Goal: Complete application form

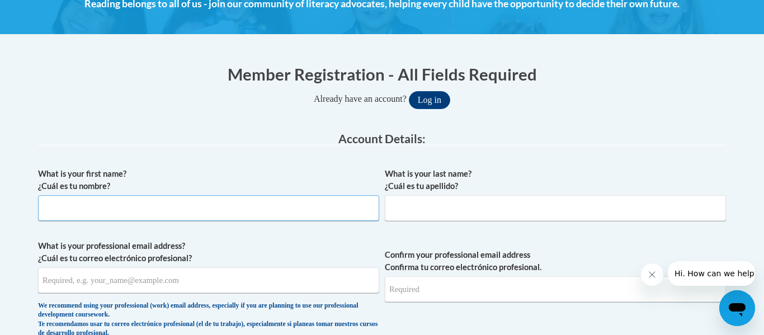
click at [201, 216] on input "What is your first name? ¿Cuál es tu nombre?" at bounding box center [208, 208] width 341 height 26
type input "Brooke"
click at [453, 206] on input "What is your last name? ¿Cuál es tu apellido?" at bounding box center [555, 208] width 341 height 26
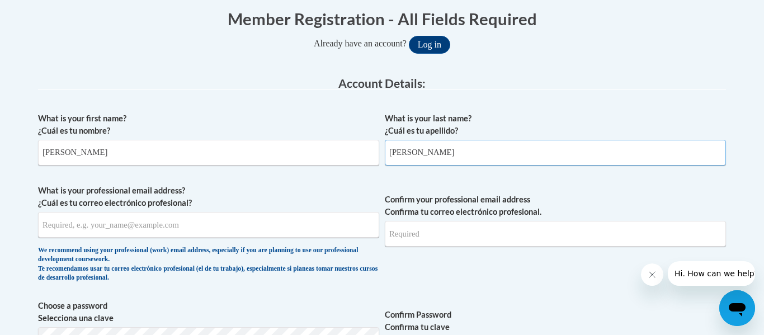
scroll to position [296, 0]
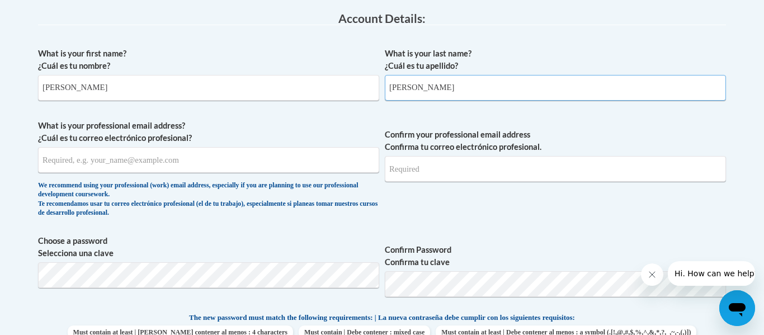
type input "Amato"
click at [267, 164] on input "What is your professional email address? ¿Cuál es tu correo electrónico profesi…" at bounding box center [208, 160] width 341 height 26
type input "[EMAIL_ADDRESS][DOMAIN_NAME]"
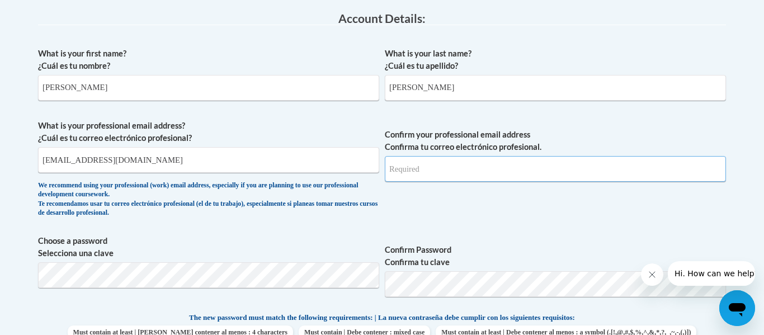
type input "[EMAIL_ADDRESS][DOMAIN_NAME]"
click at [247, 158] on input "[EMAIL_ADDRESS][DOMAIN_NAME]" at bounding box center [208, 160] width 341 height 26
type input "[EMAIL_ADDRESS][DOMAIN_NAME]"
click at [477, 176] on input "[EMAIL_ADDRESS][DOMAIN_NAME]" at bounding box center [555, 169] width 341 height 26
type input "[EMAIL_ADDRESS][DOMAIN_NAME]"
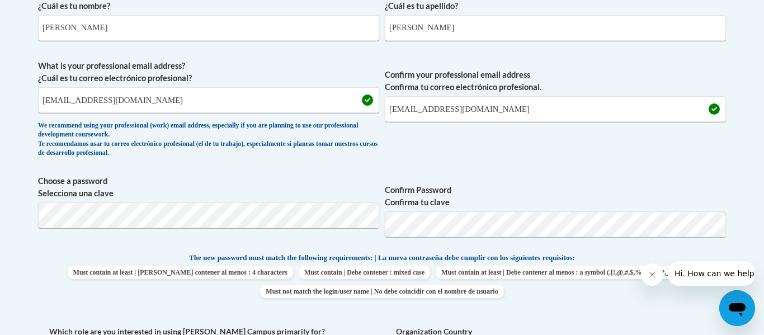
scroll to position [556, 0]
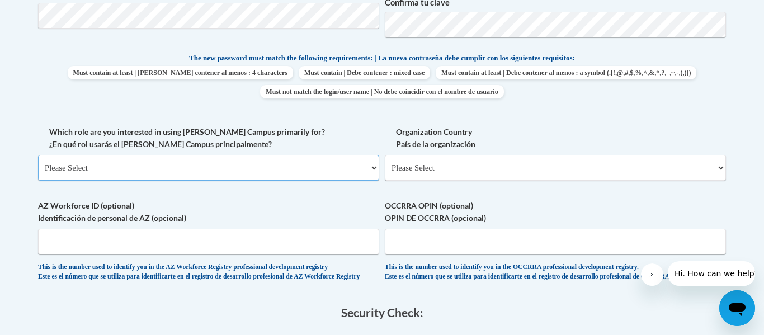
click at [258, 167] on select "Please Select College/University | Colegio/Universidad Community/Nonprofit Part…" at bounding box center [208, 168] width 341 height 26
select select "5a18ea06-2b54-4451-96f2-d152daf9eac5"
click at [38, 155] on select "Please Select College/University | Colegio/Universidad Community/Nonprofit Part…" at bounding box center [208, 168] width 341 height 26
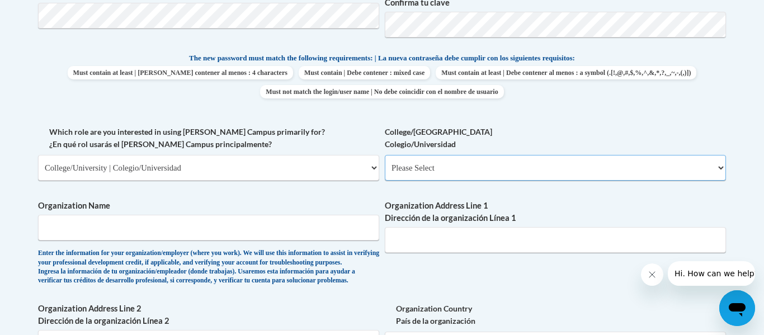
click at [481, 178] on select "Please Select College/University Staff | Empleado universitario College/Univers…" at bounding box center [555, 168] width 341 height 26
select select "99b32b07-cffc-426c-8bf6-0cd77760d84b"
click at [385, 155] on select "Please Select College/University Staff | Empleado universitario College/Univers…" at bounding box center [555, 168] width 341 height 26
click at [224, 157] on select "Please Select College/University | Colegio/Universidad Community/Nonprofit Part…" at bounding box center [208, 168] width 341 height 26
select select "49058d88-fc43-4af8-93ac-fa8ced758464"
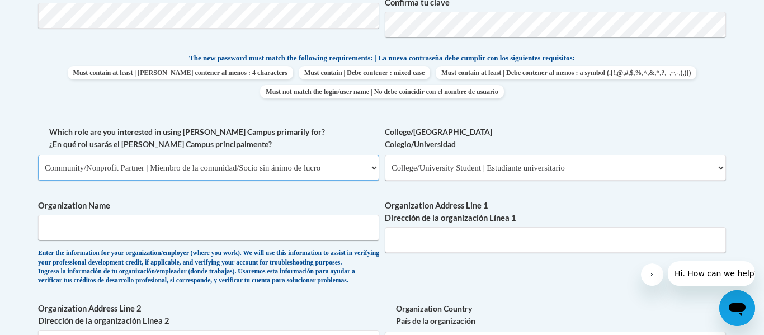
click at [38, 155] on select "Please Select College/University | Colegio/Universidad Community/Nonprofit Part…" at bounding box center [208, 168] width 341 height 26
select select
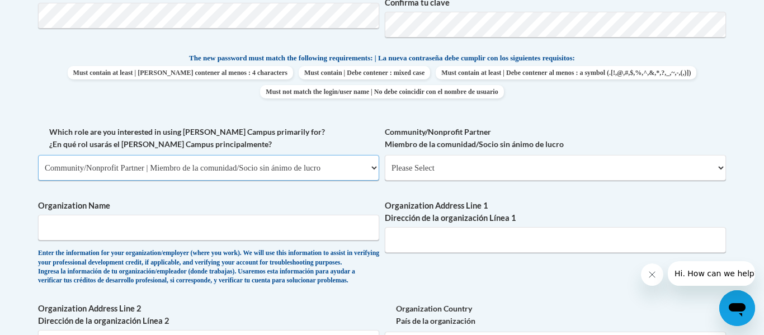
click at [261, 158] on select "Please Select College/University | Colegio/Universidad Community/Nonprofit Part…" at bounding box center [208, 168] width 341 height 26
select select "5a18ea06-2b54-4451-96f2-d152daf9eac5"
click at [38, 155] on select "Please Select College/University | Colegio/Universidad Community/Nonprofit Part…" at bounding box center [208, 168] width 341 height 26
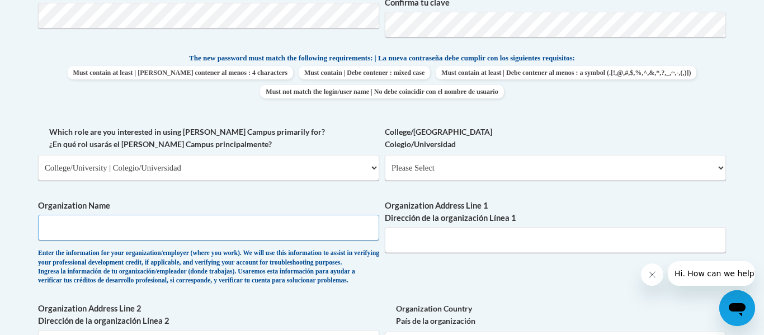
click at [173, 224] on input "Organization Name" at bounding box center [208, 228] width 341 height 26
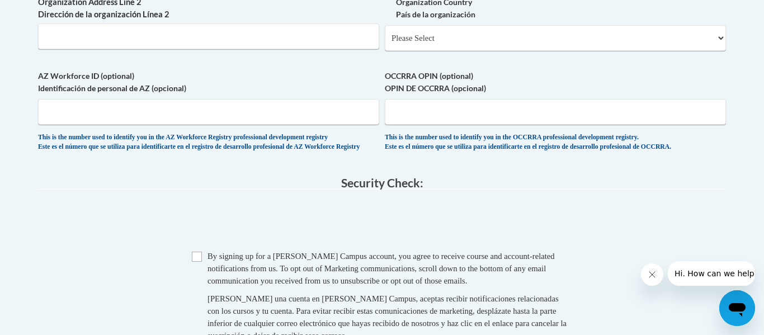
scroll to position [863, 0]
click at [200, 261] on input "Checkbox" at bounding box center [197, 256] width 10 height 10
checkbox input "true"
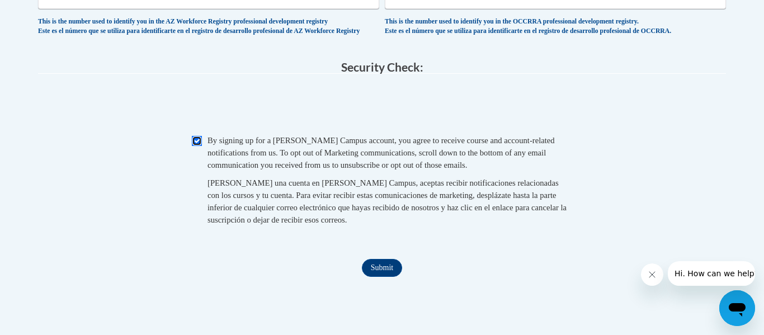
scroll to position [1012, 0]
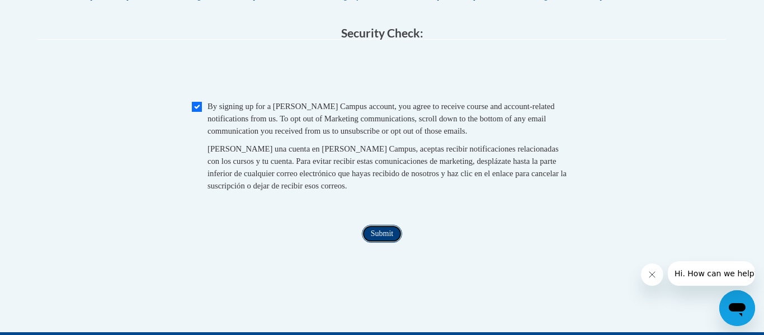
click at [399, 243] on input "Submit" at bounding box center [382, 234] width 40 height 18
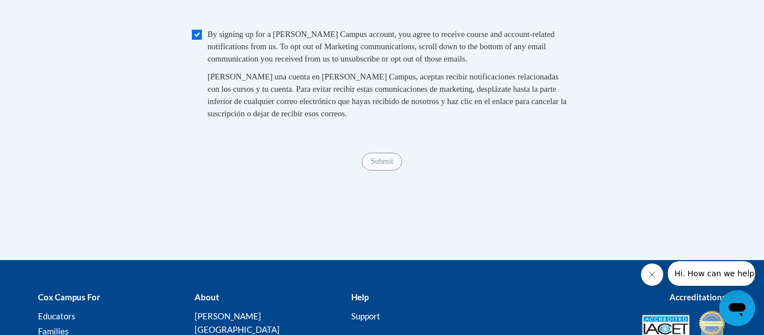
scroll to position [1085, 0]
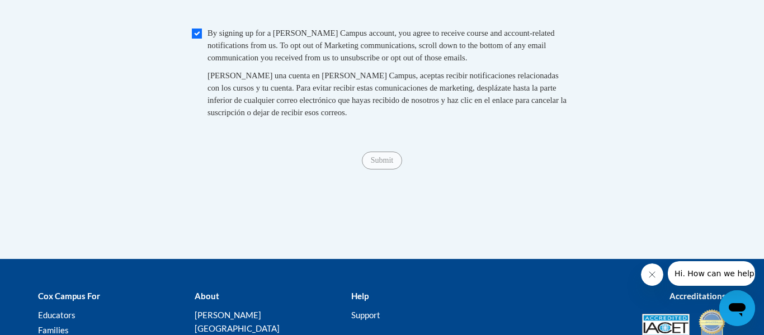
type input "Buffalo state"
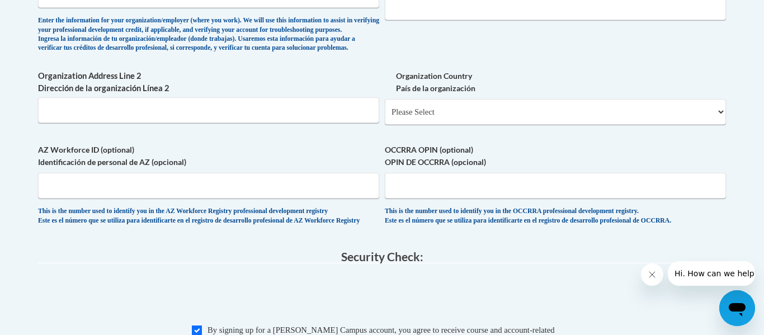
scroll to position [789, 0]
click at [262, 198] on input "AZ Workforce ID (optional) Identificación de personal de AZ (opcional)" at bounding box center [208, 185] width 341 height 26
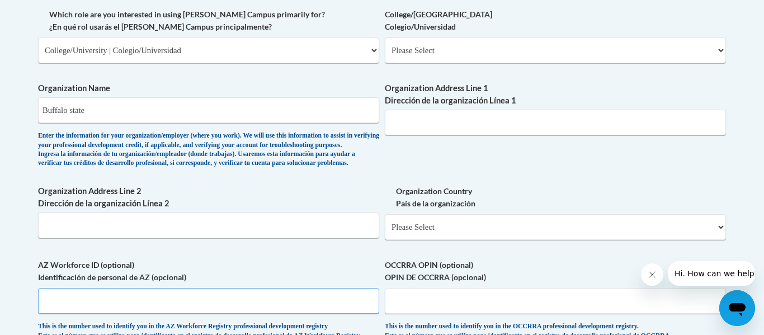
scroll to position [575, 0]
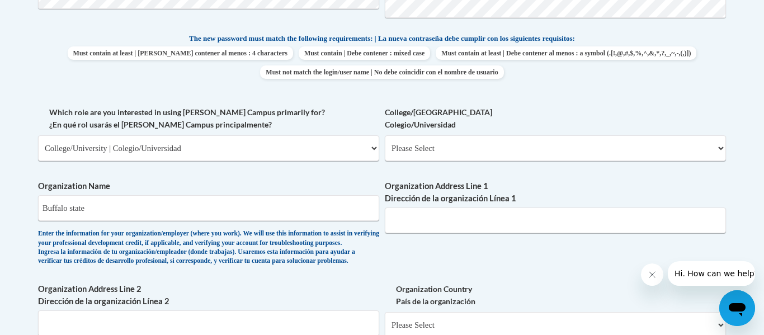
click at [214, 223] on span "Organization Name Buffalo state Enter the information for your organization/emp…" at bounding box center [208, 223] width 341 height 86
click at [180, 156] on select "Please Select College/University | Colegio/Universidad Community/Nonprofit Part…" at bounding box center [208, 148] width 341 height 26
select select "fbf2d438-af2f-41f8-98f1-81c410e29de3"
click at [38, 135] on select "Please Select College/University | Colegio/Universidad Community/Nonprofit Part…" at bounding box center [208, 148] width 341 height 26
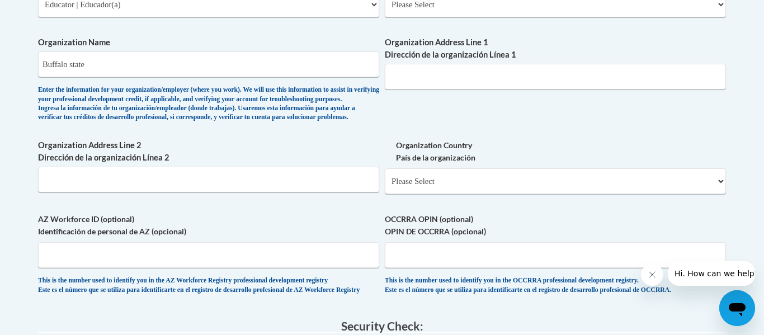
scroll to position [726, 0]
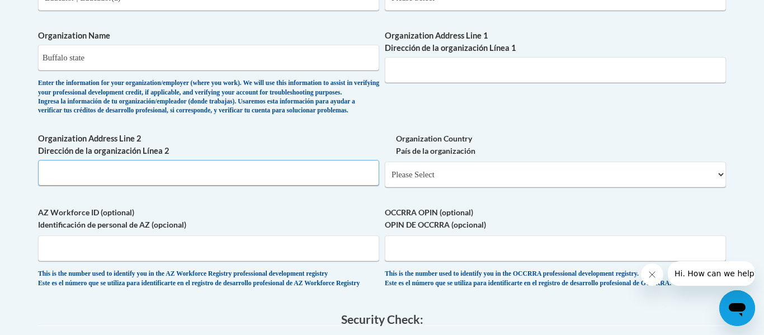
click at [178, 186] on input "Organization Address Line 2 Dirección de la organización Línea 2" at bounding box center [208, 173] width 341 height 26
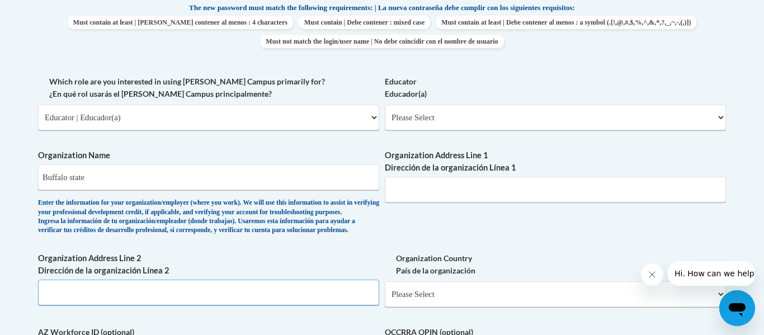
scroll to position [605, 0]
click at [462, 123] on select "Please Select Early Learning/Daycare Teacher/Family Home Care Provider | Maestr…" at bounding box center [555, 118] width 341 height 26
select select "8e40623d-54d0-45cd-9f92-5df65cd3f8cf"
click at [385, 105] on select "Please Select Early Learning/Daycare Teacher/Family Home Care Provider | Maestr…" at bounding box center [555, 118] width 341 height 26
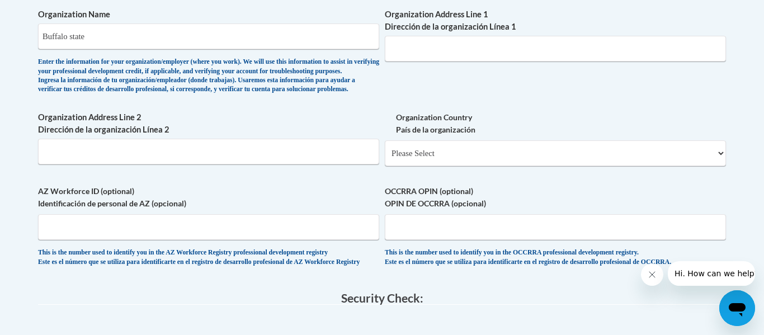
scroll to position [746, 0]
click at [237, 165] on input "Organization Address Line 2 Dirección de la organización Línea 2" at bounding box center [208, 152] width 341 height 26
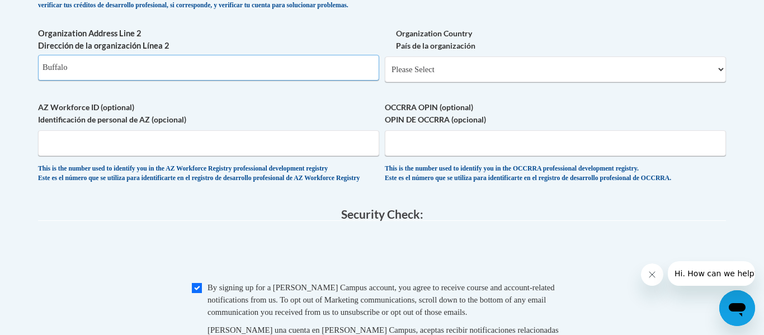
scroll to position [831, 0]
type input "Buffalo"
click at [283, 150] on input "AZ Workforce ID (optional) Identificación de personal de AZ (opcional)" at bounding box center [208, 143] width 341 height 26
type input "Buffal"
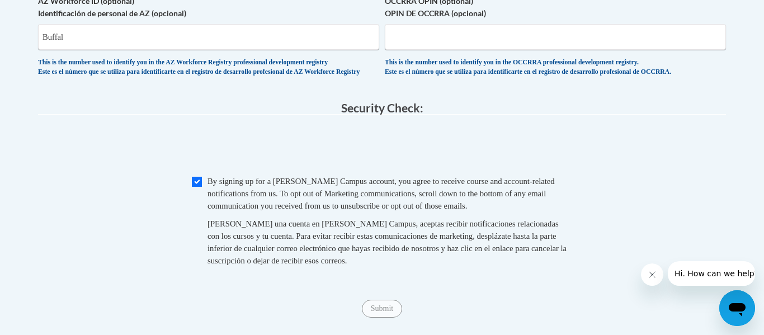
scroll to position [1072, 0]
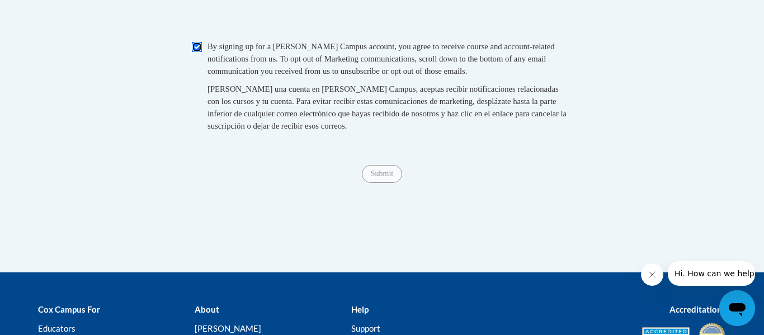
click at [193, 52] on input "Checkbox" at bounding box center [197, 47] width 10 height 10
checkbox input "false"
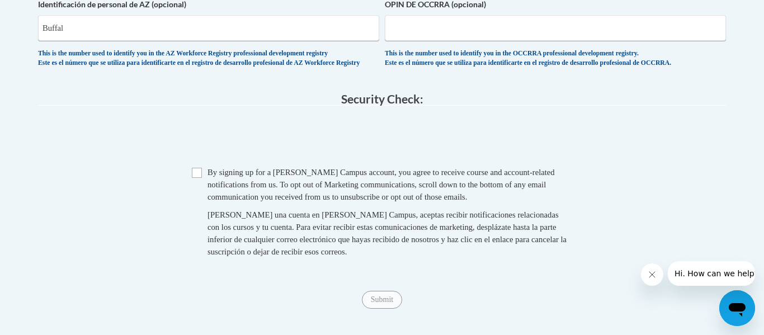
scroll to position [944, 0]
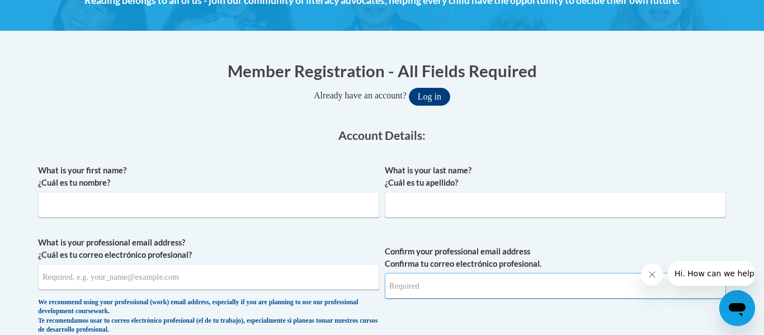
type input "[EMAIL_ADDRESS][DOMAIN_NAME]"
click at [171, 208] on input "What is your first name? ¿Cuál es tu nombre?" at bounding box center [208, 205] width 341 height 26
click at [134, 249] on label "What is your professional email address? ¿Cuál es tu correo electrónico profesi…" at bounding box center [208, 249] width 341 height 25
click at [134, 264] on input "What is your professional email address? ¿Cuál es tu correo electrónico profesi…" at bounding box center [208, 277] width 341 height 26
click at [201, 198] on input "What is your first name? ¿Cuál es tu nombre?" at bounding box center [208, 205] width 341 height 26
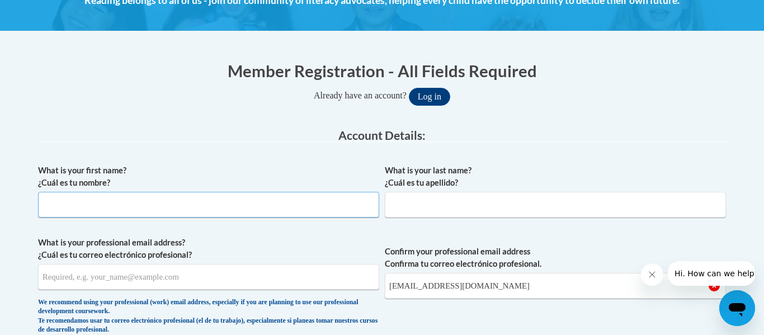
type input "brooke"
type input "amato"
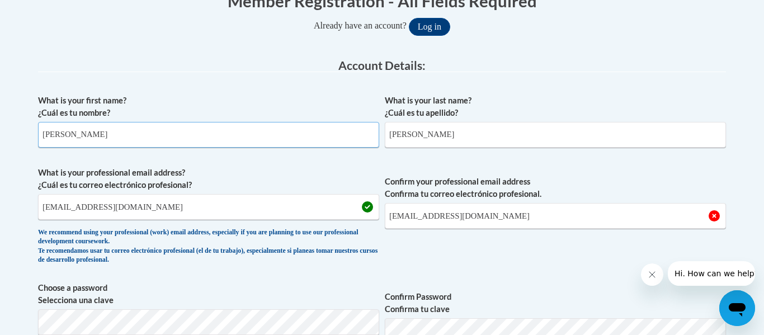
scroll to position [313, 0]
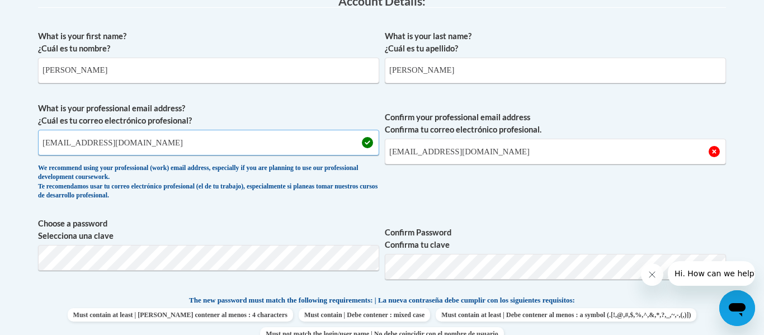
click at [156, 151] on input "brookeamato@yahoo.com" at bounding box center [208, 143] width 341 height 26
type input "bamato@stjohnskenmore.com"
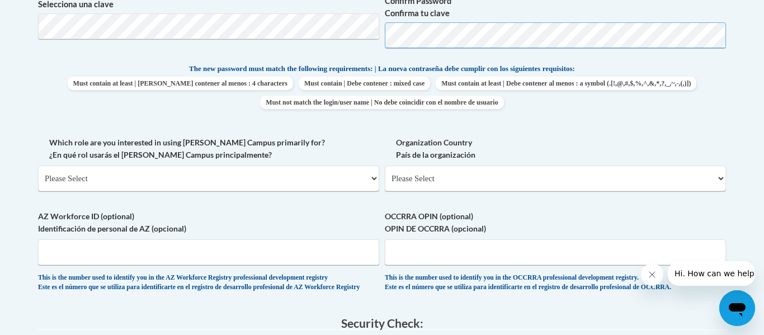
scroll to position [563, 0]
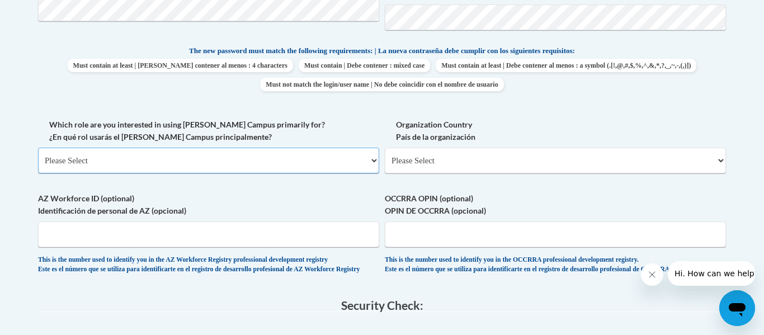
click at [270, 158] on select "Please Select College/University | Colegio/Universidad Community/Nonprofit Part…" at bounding box center [208, 161] width 341 height 26
click at [38, 148] on select "Please Select College/University | Colegio/Universidad Community/Nonprofit Part…" at bounding box center [208, 161] width 341 height 26
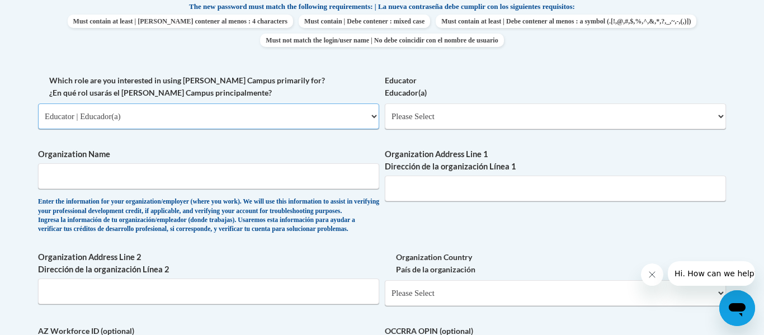
scroll to position [604, 0]
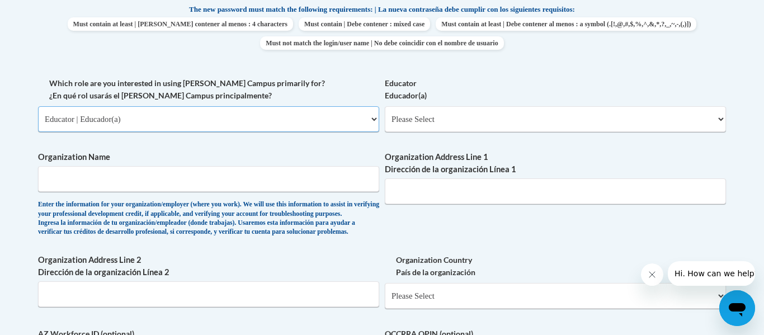
click at [360, 121] on select "Please Select College/University | Colegio/Universidad Community/Nonprofit Part…" at bounding box center [208, 119] width 341 height 26
select select "5a18ea06-2b54-4451-96f2-d152daf9eac5"
click at [38, 106] on select "Please Select College/University | Colegio/Universidad Community/Nonprofit Part…" at bounding box center [208, 119] width 341 height 26
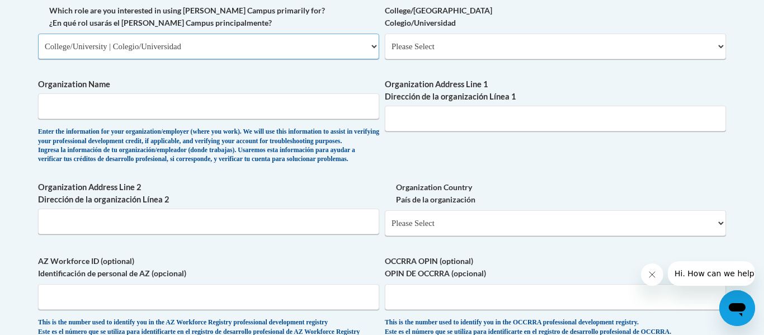
scroll to position [684, 0]
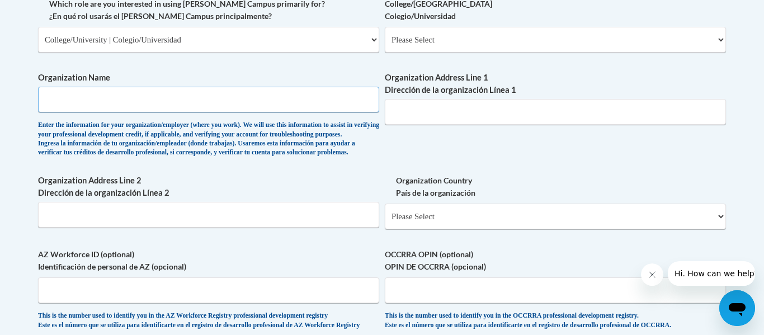
click at [220, 103] on input "Organization Name" at bounding box center [208, 100] width 341 height 26
type input "Buffalo"
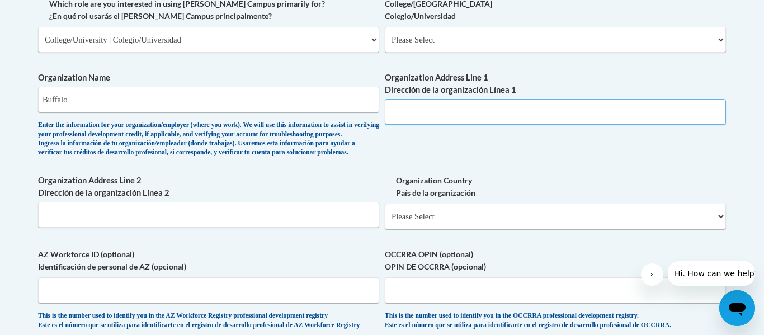
click at [505, 111] on input "Organization Address Line 1 Dirección de la organización Línea 1" at bounding box center [555, 112] width 341 height 26
type input "Buffalo"
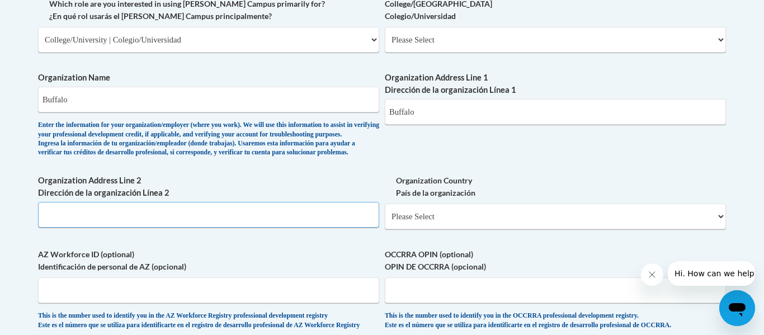
click at [257, 228] on input "Organization Address Line 2 Dirección de la organización Línea 2" at bounding box center [208, 215] width 341 height 26
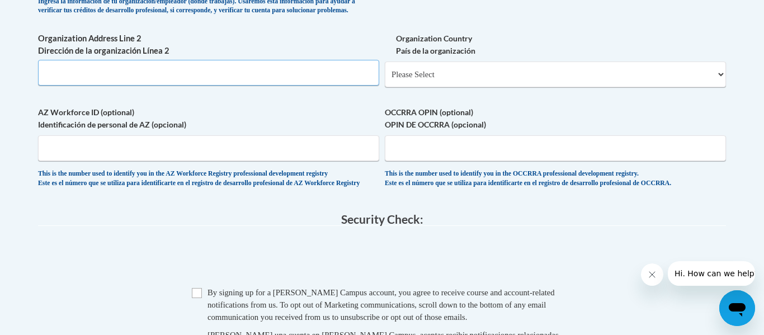
scroll to position [827, 0]
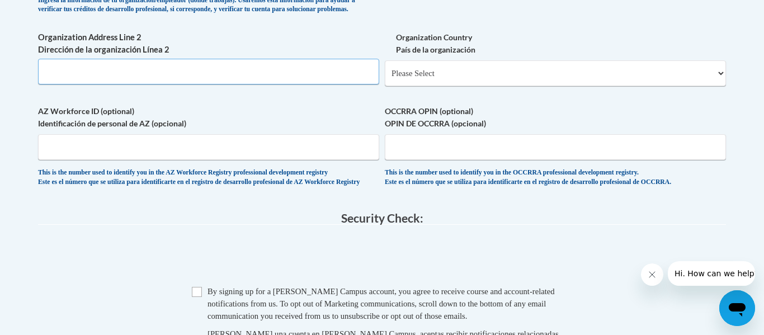
click at [167, 84] on input "Organization Address Line 2 Dirección de la organización Línea 2" at bounding box center [208, 72] width 341 height 26
type input "Buffalo"
click at [460, 84] on select "Please Select United States | Estados Unidos Outside of the United States | Fue…" at bounding box center [555, 73] width 341 height 26
click at [385, 78] on select "Please Select United States | Estados Unidos Outside of the United States | Fue…" at bounding box center [555, 73] width 341 height 26
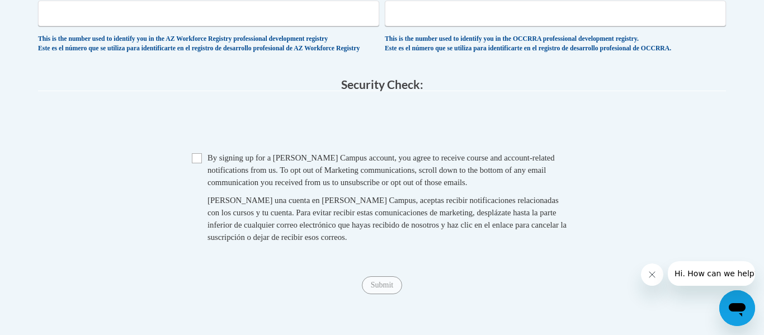
scroll to position [965, 0]
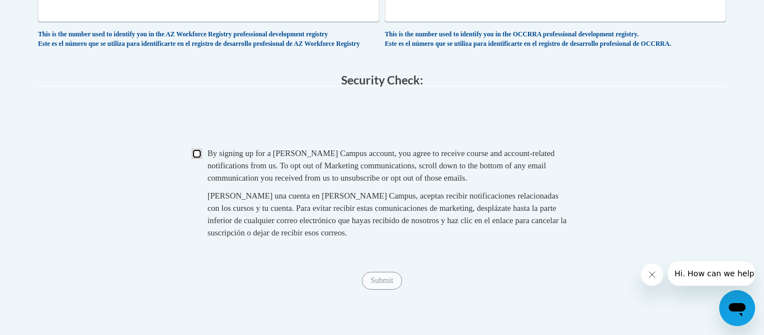
click at [194, 159] on input "Checkbox" at bounding box center [197, 154] width 10 height 10
checkbox input "true"
click at [397, 290] on input "Submit" at bounding box center [382, 281] width 40 height 18
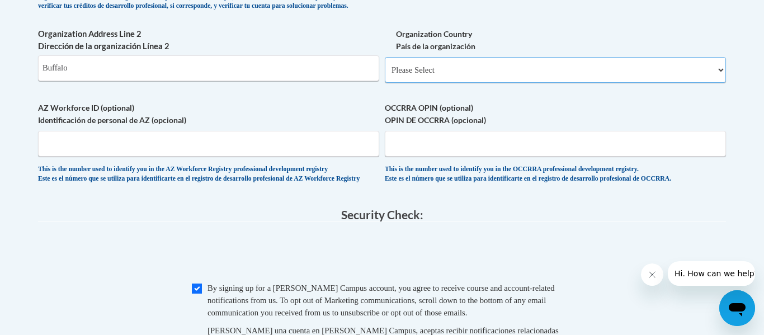
scroll to position [831, 0]
click at [430, 82] on select "Please Select United States | Estados Unidos Outside of the United States | Fue…" at bounding box center [555, 70] width 341 height 26
select select "ad49bcad-a171-4b2e-b99c-48b446064914"
click at [385, 74] on select "Please Select United States | Estados Unidos Outside of the United States | Fue…" at bounding box center [555, 70] width 341 height 26
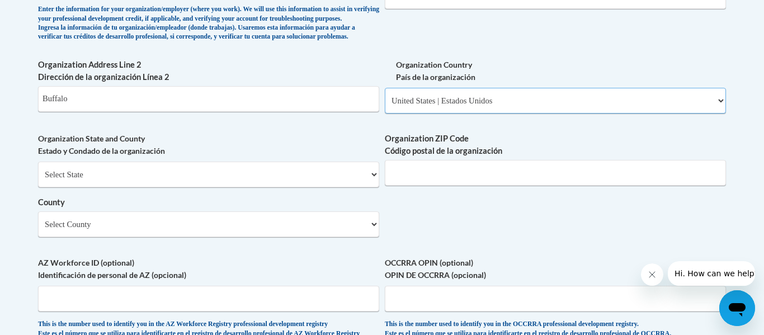
scroll to position [856, 0]
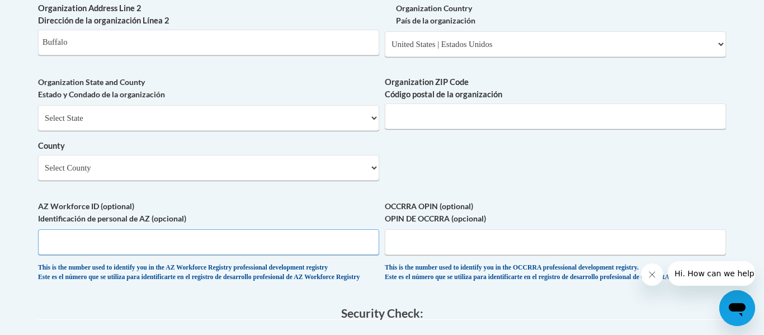
click at [232, 255] on input "AZ Workforce ID (optional) Identificación de personal de AZ (opcional)" at bounding box center [208, 242] width 341 height 26
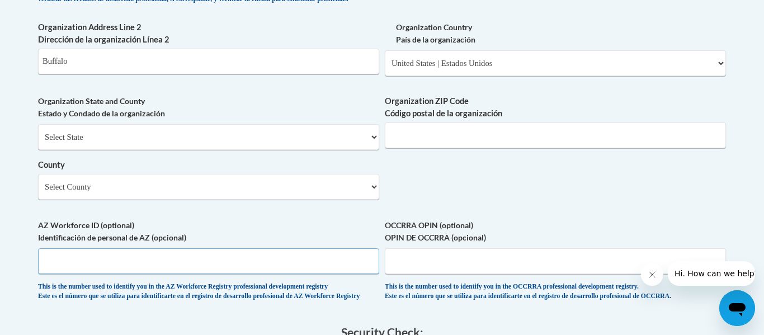
scroll to position [836, 0]
click at [464, 149] on input "Organization ZIP Code Código postal de la organización" at bounding box center [555, 136] width 341 height 26
type input "14072"
select select "New York"
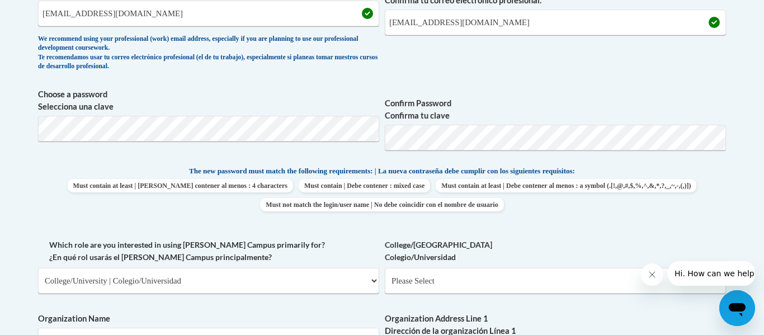
scroll to position [441, 0]
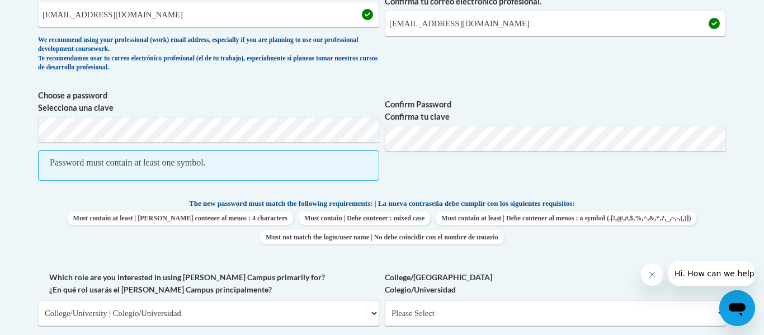
click at [725, 238] on span "Must contain at least | Debe contener al menos : 4 characters Must contain | De…" at bounding box center [382, 227] width 688 height 32
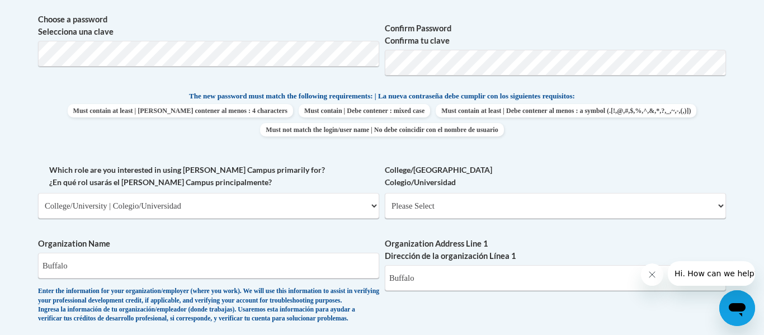
scroll to position [1073, 0]
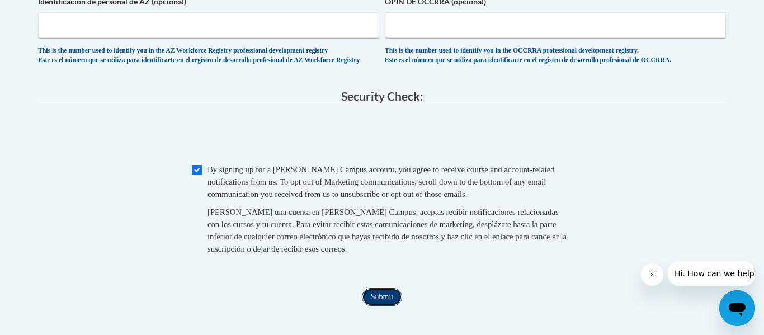
click at [376, 306] on input "Submit" at bounding box center [382, 297] width 40 height 18
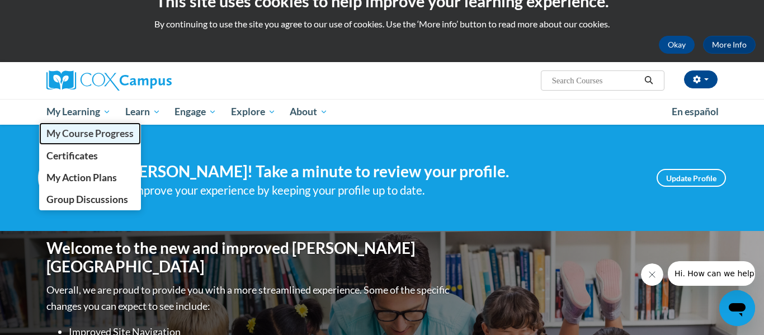
click at [108, 139] on span "My Course Progress" at bounding box center [89, 134] width 87 height 12
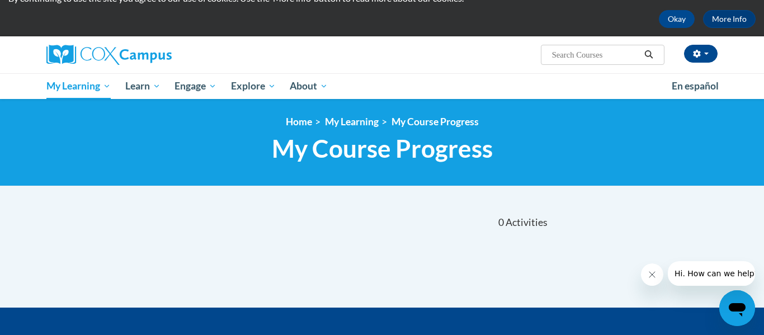
scroll to position [45, 0]
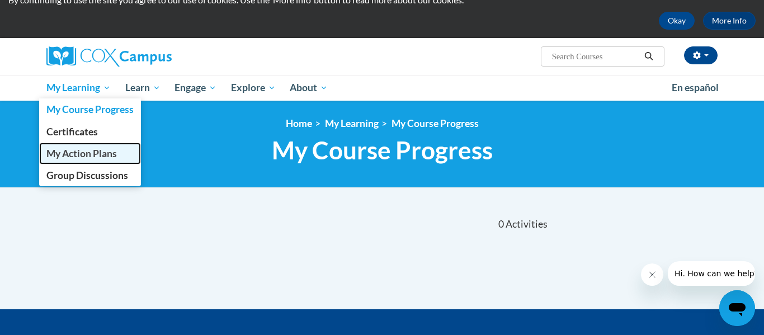
click at [90, 162] on link "My Action Plans" at bounding box center [90, 154] width 102 height 22
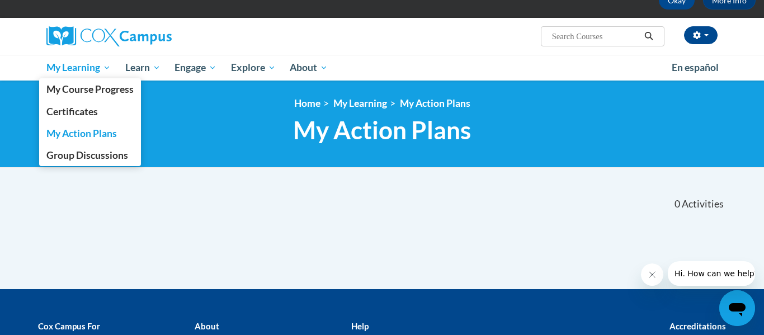
scroll to position [64, 0]
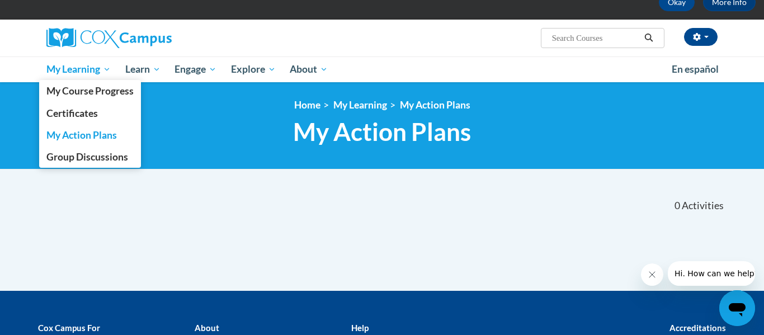
click at [101, 74] on span "My Learning" at bounding box center [78, 69] width 64 height 13
click at [92, 69] on span "My Learning" at bounding box center [78, 69] width 64 height 13
click at [99, 86] on span "My Course Progress" at bounding box center [89, 91] width 87 height 12
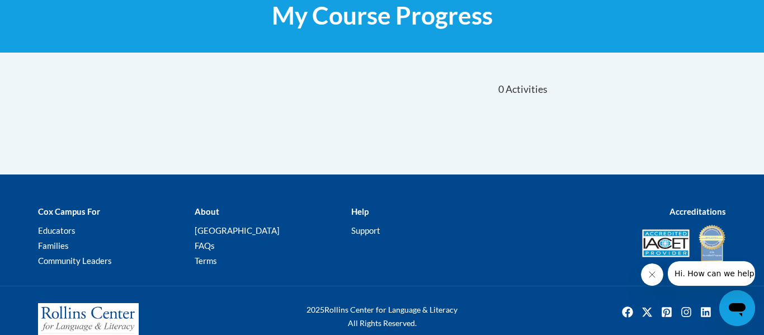
click at [476, 84] on div "0 Activities CEUs" at bounding box center [470, 89] width 176 height 35
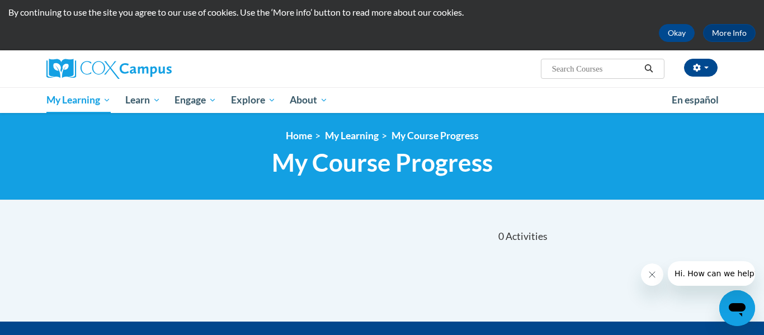
scroll to position [29, 0]
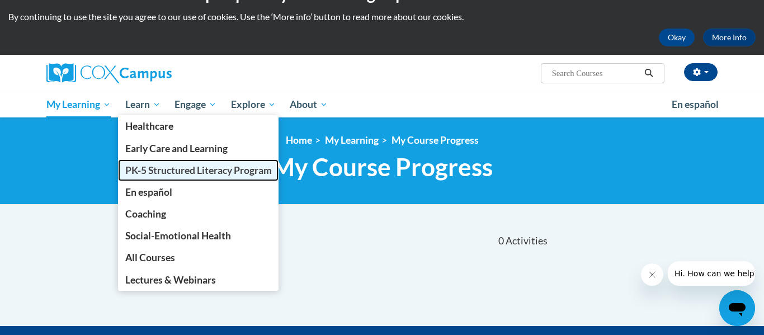
click at [173, 173] on span "PK-5 Structured Literacy Program" at bounding box center [198, 170] width 147 height 12
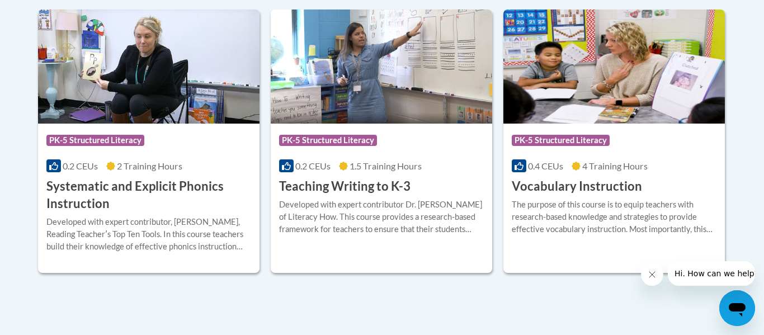
scroll to position [1344, 0]
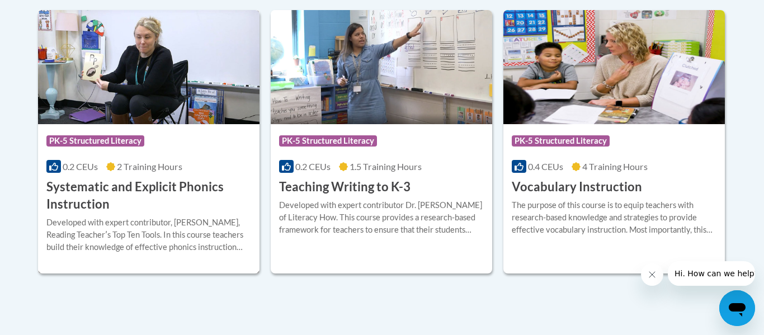
click at [117, 190] on h3 "Systematic and Explicit Phonics Instruction" at bounding box center [148, 195] width 205 height 35
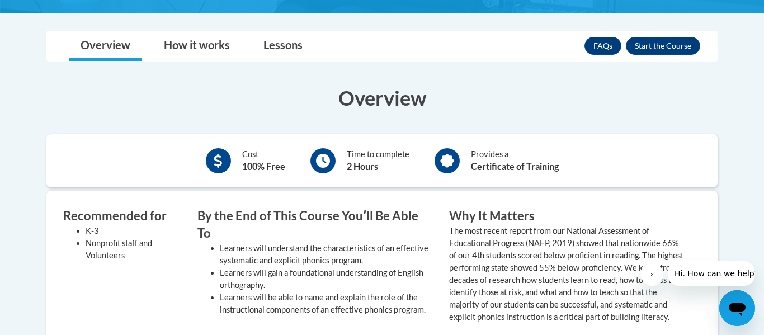
scroll to position [321, 0]
